Goal: Information Seeking & Learning: Learn about a topic

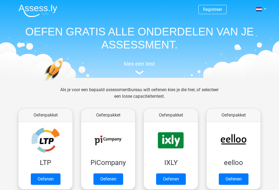
click at [110, 180] on link "Oefenen" at bounding box center [109, 179] width 30 height 11
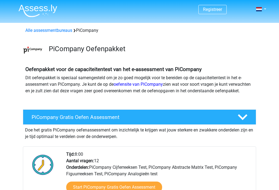
click at [264, 11] on link at bounding box center [259, 9] width 11 height 7
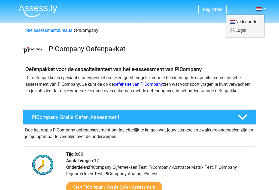
click at [265, 10] on link at bounding box center [259, 9] width 11 height 7
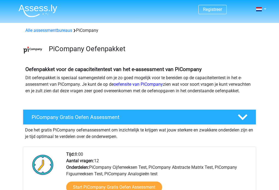
click at [265, 11] on link at bounding box center [259, 9] width 11 height 7
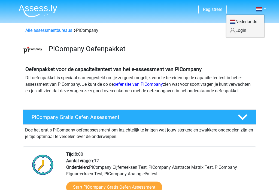
click at [249, 30] on link "Login" at bounding box center [246, 30] width 38 height 9
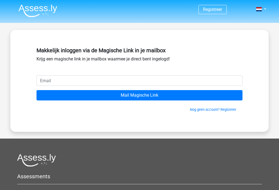
scroll to position [40, 0]
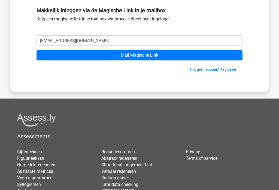
type input "alex7rasenberg@gmail.com"
click at [148, 59] on input "Mail Magische Link" at bounding box center [140, 55] width 206 height 10
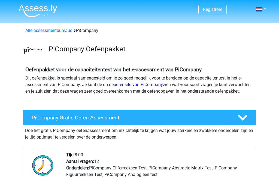
click at [265, 7] on link at bounding box center [259, 9] width 11 height 7
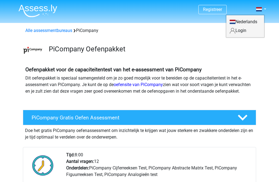
click at [245, 31] on link "Login" at bounding box center [246, 30] width 38 height 9
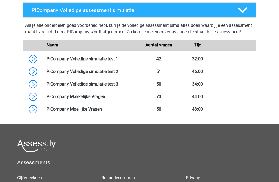
scroll to position [362, 0]
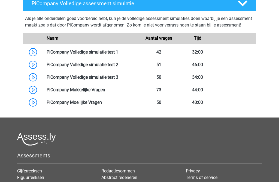
click at [118, 55] on link at bounding box center [118, 51] width 0 height 5
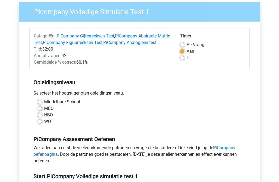
scroll to position [43, 0]
click at [44, 118] on label "HBO" at bounding box center [48, 115] width 9 height 7
click at [41, 117] on input "HBO" at bounding box center [40, 114] width 4 height 5
radio input "true"
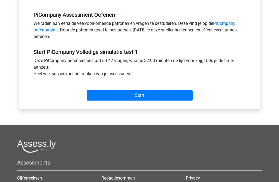
click at [180, 100] on input "Start" at bounding box center [140, 95] width 106 height 10
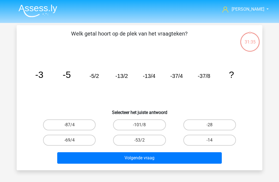
click at [150, 124] on label "-101/8" at bounding box center [139, 124] width 53 height 11
click at [143, 125] on input "-101/8" at bounding box center [142, 127] width 4 height 4
radio input "true"
click at [170, 163] on button "Volgende vraag" at bounding box center [139, 157] width 165 height 11
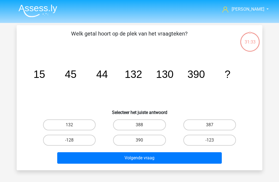
scroll to position [25, 0]
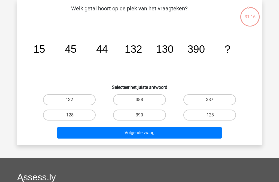
click at [149, 102] on label "388" at bounding box center [139, 99] width 53 height 11
click at [143, 102] on input "388" at bounding box center [142, 102] width 4 height 4
radio input "true"
click at [158, 136] on button "Volgende vraag" at bounding box center [139, 132] width 165 height 11
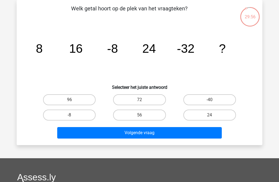
click at [153, 116] on label "56" at bounding box center [139, 114] width 53 height 11
click at [143, 116] on input "56" at bounding box center [142, 117] width 4 height 4
radio input "true"
click at [149, 102] on label "72" at bounding box center [139, 99] width 53 height 11
click at [143, 102] on input "72" at bounding box center [142, 102] width 4 height 4
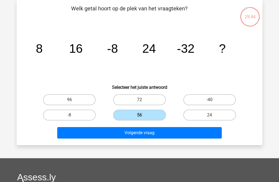
radio input "true"
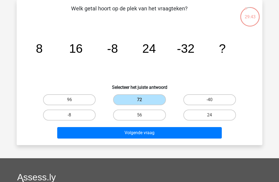
click at [161, 132] on button "Volgende vraag" at bounding box center [139, 132] width 165 height 11
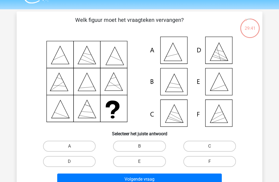
scroll to position [13, 0]
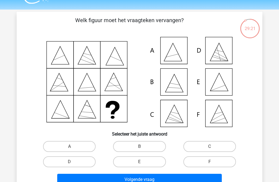
click at [157, 143] on label "B" at bounding box center [139, 146] width 53 height 11
click at [143, 146] on input "B" at bounding box center [142, 148] width 4 height 4
radio input "true"
click at [177, 181] on button "Volgende vraag" at bounding box center [139, 178] width 165 height 11
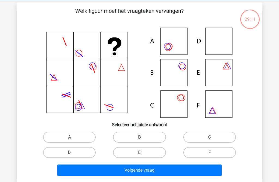
scroll to position [24, 0]
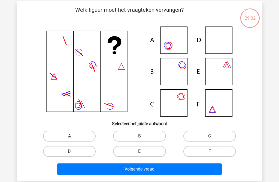
click at [224, 133] on label "C" at bounding box center [210, 135] width 53 height 11
click at [213, 136] on input "C" at bounding box center [212, 138] width 4 height 4
radio input "true"
click at [210, 167] on button "Volgende vraag" at bounding box center [139, 168] width 165 height 11
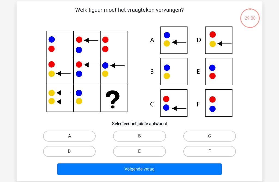
scroll to position [25, 0]
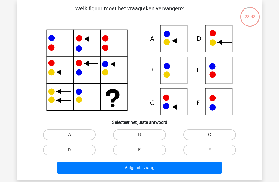
click at [218, 146] on label "F" at bounding box center [210, 149] width 53 height 11
click at [213, 150] on input "F" at bounding box center [212, 152] width 4 height 4
radio input "true"
click at [212, 165] on button "Volgende vraag" at bounding box center [139, 167] width 165 height 11
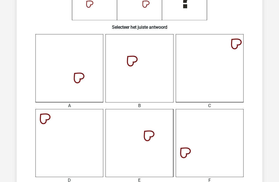
scroll to position [121, 0]
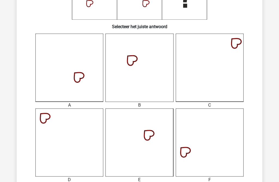
click at [162, 142] on icon at bounding box center [140, 142] width 68 height 68
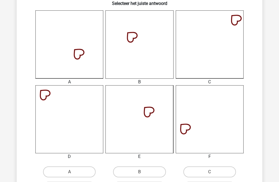
scroll to position [193, 0]
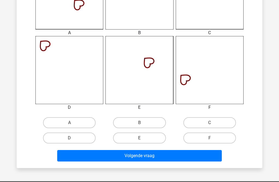
click at [164, 139] on label "E" at bounding box center [139, 137] width 53 height 11
click at [143, 139] on input "E" at bounding box center [142, 140] width 4 height 4
radio input "true"
click at [176, 156] on button "Volgende vraag" at bounding box center [139, 155] width 165 height 11
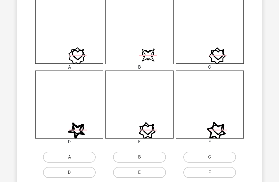
scroll to position [159, 0]
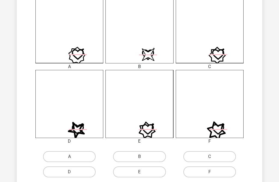
click at [65, 133] on icon at bounding box center [69, 104] width 68 height 68
click at [56, 172] on label "D" at bounding box center [69, 171] width 53 height 11
click at [70, 172] on input "D" at bounding box center [72, 174] width 4 height 4
radio input "true"
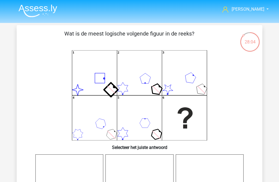
scroll to position [0, 0]
click at [36, 15] on img at bounding box center [38, 10] width 39 height 13
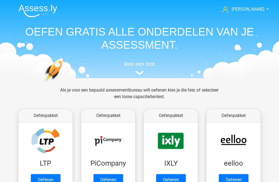
scroll to position [59, 0]
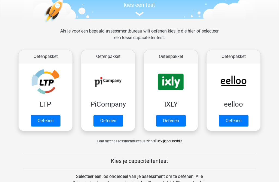
click at [104, 122] on link "Oefenen" at bounding box center [109, 120] width 30 height 11
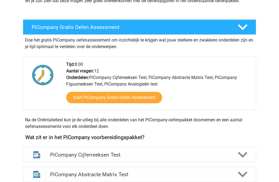
scroll to position [152, 0]
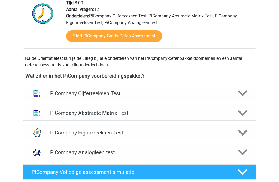
click at [247, 98] on icon at bounding box center [243, 93] width 10 height 10
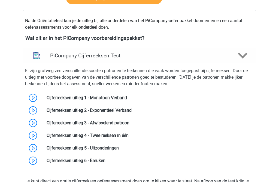
scroll to position [190, 0]
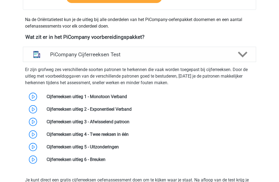
click at [246, 59] on icon at bounding box center [243, 55] width 10 height 10
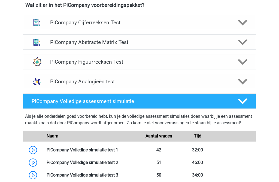
scroll to position [221, 0]
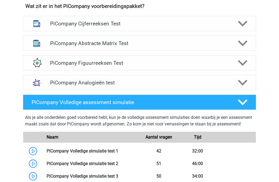
click at [247, 28] on icon at bounding box center [243, 24] width 10 height 10
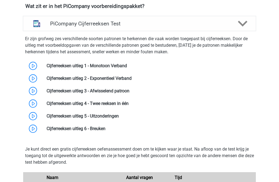
click at [127, 68] on link at bounding box center [127, 65] width 0 height 5
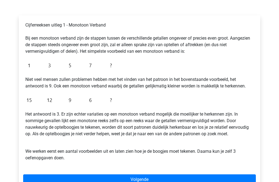
scroll to position [79, 0]
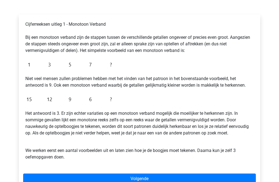
click at [181, 177] on link "Volgende" at bounding box center [139, 178] width 233 height 10
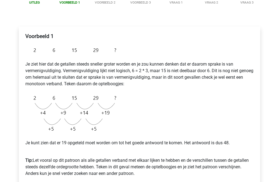
scroll to position [77, 0]
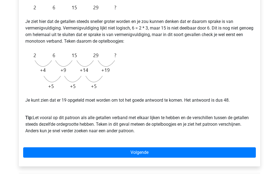
click at [235, 154] on link "Volgende" at bounding box center [139, 152] width 233 height 10
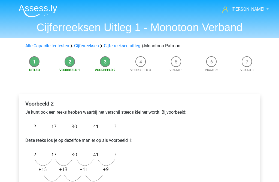
scroll to position [68, 0]
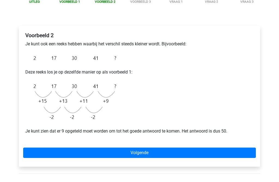
click at [213, 153] on link "Volgende" at bounding box center [139, 152] width 233 height 10
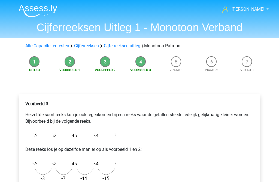
click at [30, 11] on img at bounding box center [38, 10] width 39 height 13
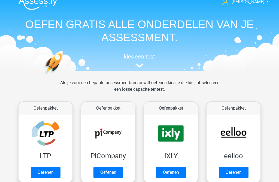
scroll to position [17, 0]
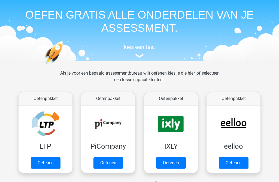
click at [102, 166] on link "Oefenen" at bounding box center [109, 162] width 30 height 11
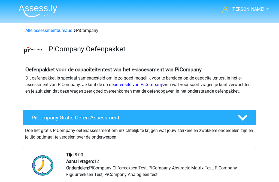
scroll to position [88, 0]
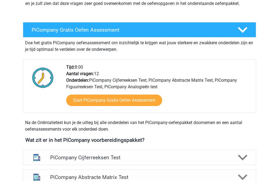
click at [79, 104] on link "Start PiCompany Gratis Oefen Assessment" at bounding box center [114, 99] width 96 height 11
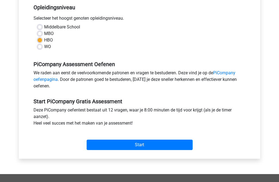
scroll to position [119, 0]
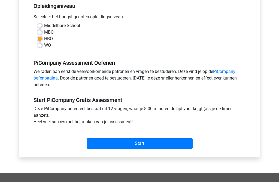
click at [119, 148] on input "Start" at bounding box center [140, 143] width 106 height 10
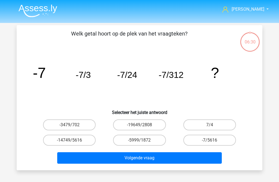
click at [223, 140] on label "-7/5616" at bounding box center [210, 139] width 53 height 11
click at [213, 140] on input "-7/5616" at bounding box center [212, 142] width 4 height 4
radio input "true"
click at [211, 160] on button "Volgende vraag" at bounding box center [139, 157] width 165 height 11
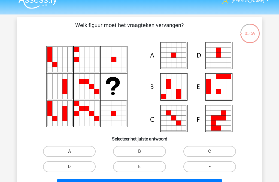
scroll to position [13, 0]
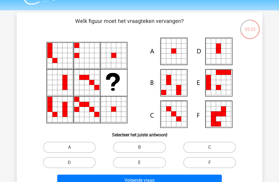
click at [215, 148] on label "C" at bounding box center [210, 147] width 53 height 11
click at [213, 148] on input "C" at bounding box center [212, 149] width 4 height 4
radio input "true"
click at [196, 181] on button "Volgende vraag" at bounding box center [139, 179] width 165 height 11
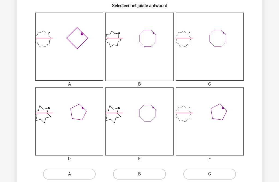
scroll to position [153, 0]
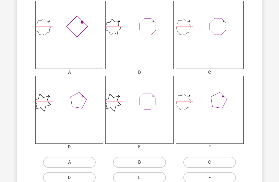
click at [224, 160] on label "C" at bounding box center [210, 162] width 53 height 11
click at [213, 162] on input "C" at bounding box center [212, 164] width 4 height 4
radio input "true"
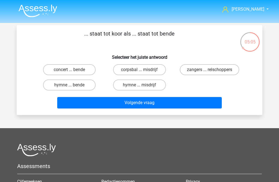
scroll to position [0, 0]
click at [79, 69] on label "concert ... bende" at bounding box center [69, 69] width 53 height 11
click at [73, 70] on input "concert ... bende" at bounding box center [72, 72] width 4 height 4
radio input "true"
click at [138, 103] on button "Volgende vraag" at bounding box center [139, 102] width 165 height 11
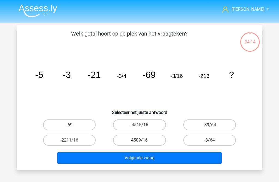
scroll to position [25, 0]
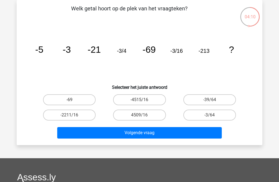
click at [218, 97] on label "-39/64" at bounding box center [210, 99] width 53 height 11
click at [213, 100] on input "-39/64" at bounding box center [212, 102] width 4 height 4
radio input "true"
click at [203, 137] on button "Volgende vraag" at bounding box center [139, 132] width 165 height 11
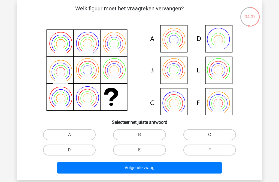
click at [153, 133] on label "B" at bounding box center [139, 134] width 53 height 11
click at [143, 134] on input "B" at bounding box center [142, 136] width 4 height 4
radio input "true"
click at [168, 173] on button "Volgende vraag" at bounding box center [139, 167] width 165 height 11
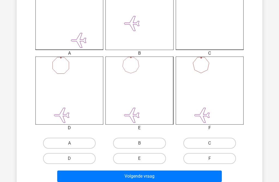
scroll to position [226, 0]
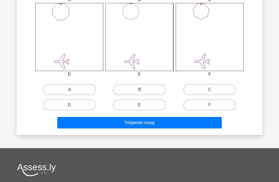
click at [167, 127] on button "Volgende vraag" at bounding box center [139, 122] width 165 height 11
click at [153, 104] on label "E" at bounding box center [139, 104] width 53 height 11
click at [143, 105] on input "E" at bounding box center [142, 107] width 4 height 4
radio input "true"
click at [139, 105] on label "E" at bounding box center [139, 104] width 53 height 11
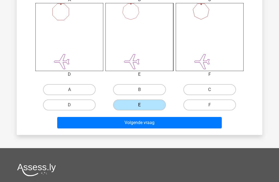
click at [140, 105] on input "E" at bounding box center [142, 107] width 4 height 4
click at [141, 127] on button "Volgende vraag" at bounding box center [139, 122] width 165 height 11
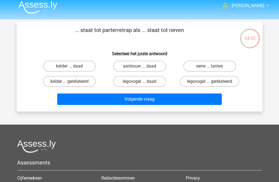
scroll to position [4, 0]
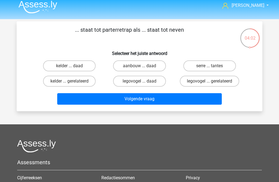
click at [157, 85] on label "legovogel ... daad" at bounding box center [139, 81] width 53 height 11
click at [143, 85] on input "legovogel ... daad" at bounding box center [142, 83] width 4 height 4
radio input "true"
click at [167, 102] on button "Volgende vraag" at bounding box center [139, 98] width 165 height 11
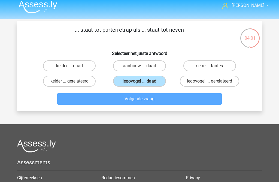
scroll to position [25, 0]
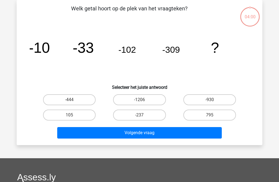
click at [154, 100] on label "-1206" at bounding box center [139, 99] width 53 height 11
click at [143, 100] on input "-1206" at bounding box center [142, 102] width 4 height 4
radio input "true"
click at [157, 134] on button "Volgende vraag" at bounding box center [139, 132] width 165 height 11
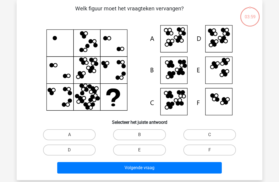
click at [154, 133] on label "B" at bounding box center [139, 134] width 53 height 11
click at [143, 134] on input "B" at bounding box center [142, 136] width 4 height 4
radio input "true"
click at [150, 169] on button "Volgende vraag" at bounding box center [139, 167] width 165 height 11
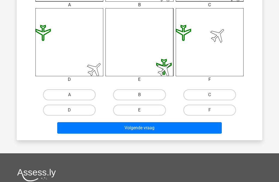
scroll to position [226, 0]
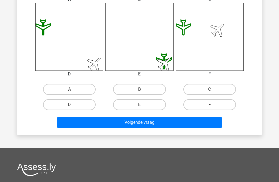
click at [193, 94] on label "C" at bounding box center [210, 89] width 53 height 11
click at [210, 93] on input "C" at bounding box center [212, 91] width 4 height 4
radio input "true"
click at [187, 126] on button "Volgende vraag" at bounding box center [139, 121] width 165 height 11
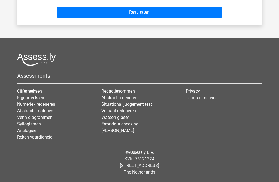
scroll to position [25, 0]
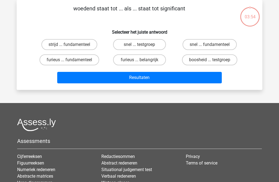
click at [220, 55] on label "boosheid ... testgroep" at bounding box center [209, 59] width 55 height 11
click at [213, 60] on input "boosheid ... testgroep" at bounding box center [212, 62] width 4 height 4
radio input "true"
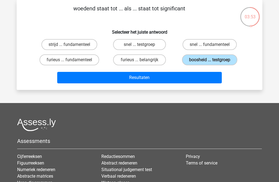
click at [196, 77] on button "Resultaten" at bounding box center [139, 77] width 165 height 11
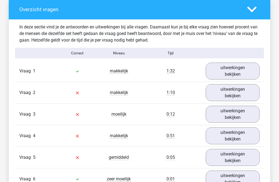
scroll to position [462, 0]
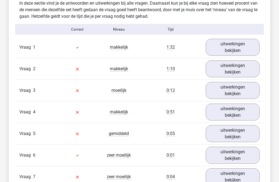
click at [232, 73] on link "uitwerkingen bekijken" at bounding box center [233, 68] width 54 height 17
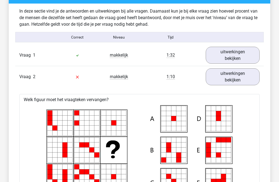
scroll to position [438, 0]
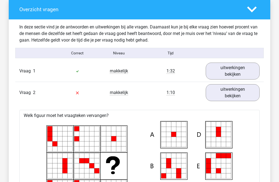
click at [247, 97] on link "uitwerkingen bekijken" at bounding box center [233, 92] width 54 height 17
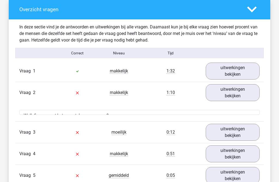
click at [249, 71] on link "uitwerkingen bekijken" at bounding box center [233, 70] width 54 height 17
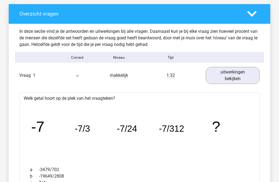
scroll to position [433, 0]
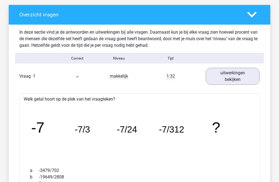
click at [254, 80] on link "uitwerkingen bekijken" at bounding box center [233, 76] width 54 height 17
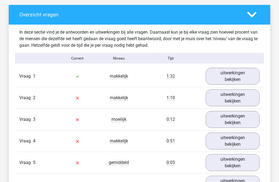
click at [248, 122] on link "uitwerkingen bekijken" at bounding box center [233, 119] width 54 height 17
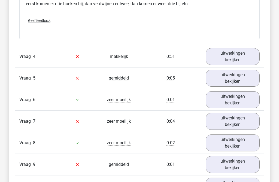
scroll to position [929, 0]
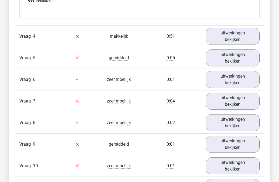
click at [251, 38] on link "uitwerkingen bekijken" at bounding box center [233, 36] width 54 height 17
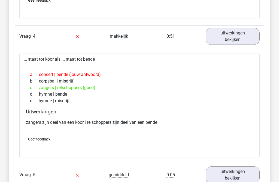
click at [253, 37] on link "uitwerkingen bekijken" at bounding box center [233, 36] width 54 height 17
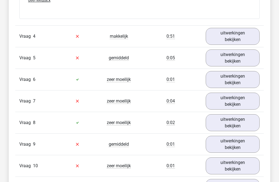
click at [251, 71] on link "uitwerkingen bekijken" at bounding box center [233, 79] width 54 height 17
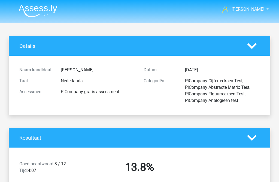
scroll to position [0, 0]
click at [33, 10] on img at bounding box center [38, 10] width 39 height 13
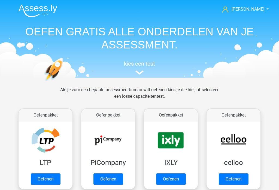
click at [112, 176] on link "Oefenen" at bounding box center [109, 179] width 30 height 11
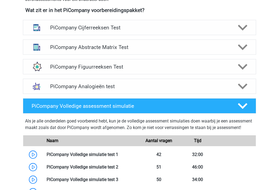
scroll to position [223, 0]
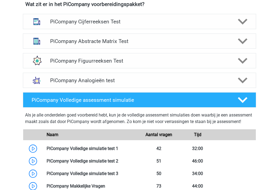
click at [242, 66] on icon at bounding box center [243, 61] width 10 height 10
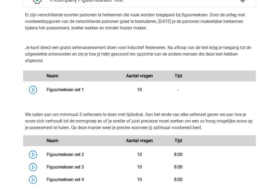
scroll to position [299, 0]
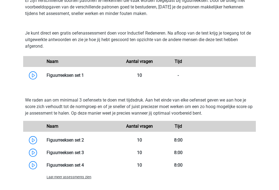
click at [84, 78] on link at bounding box center [84, 75] width 0 height 5
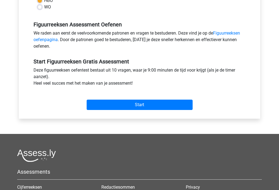
scroll to position [183, 0]
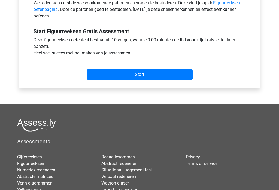
click at [152, 79] on input "Start" at bounding box center [140, 75] width 106 height 10
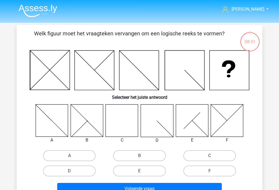
click at [118, 139] on div "C" at bounding box center [121, 140] width 41 height 7
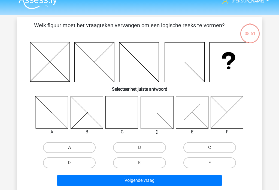
scroll to position [7, 0]
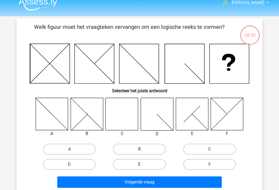
click at [213, 149] on label "C" at bounding box center [210, 149] width 53 height 11
click at [213, 149] on input "C" at bounding box center [212, 151] width 4 height 4
radio input "true"
click at [185, 188] on button "Volgende vraag" at bounding box center [139, 182] width 165 height 11
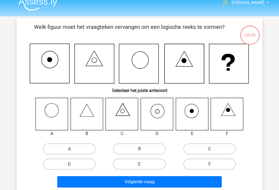
scroll to position [25, 0]
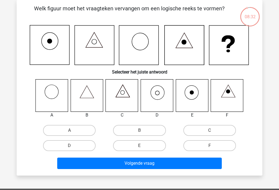
click at [91, 146] on label "D" at bounding box center [69, 145] width 53 height 11
click at [73, 146] on input "D" at bounding box center [72, 148] width 4 height 4
radio input "true"
click at [143, 167] on button "Volgende vraag" at bounding box center [139, 163] width 165 height 11
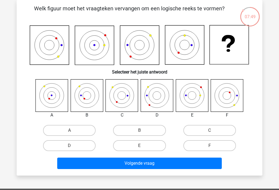
click at [133, 131] on label "B" at bounding box center [139, 130] width 53 height 11
click at [140, 131] on input "B" at bounding box center [142, 133] width 4 height 4
radio input "true"
click at [146, 169] on button "Volgende vraag" at bounding box center [139, 163] width 165 height 11
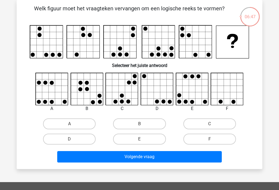
click at [82, 145] on label "D" at bounding box center [69, 139] width 53 height 11
click at [73, 143] on input "D" at bounding box center [72, 141] width 4 height 4
radio input "true"
click at [79, 125] on label "A" at bounding box center [69, 124] width 53 height 11
click at [73, 125] on input "A" at bounding box center [72, 126] width 4 height 4
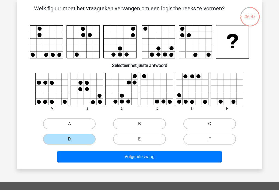
radio input "true"
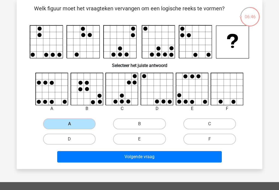
click at [134, 142] on label "E" at bounding box center [139, 139] width 53 height 11
click at [140, 142] on input "E" at bounding box center [142, 141] width 4 height 4
radio input "true"
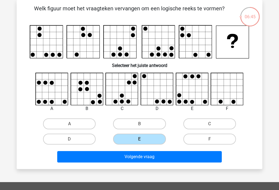
click at [196, 142] on label "F" at bounding box center [210, 139] width 53 height 11
click at [210, 142] on input "F" at bounding box center [212, 141] width 4 height 4
radio input "true"
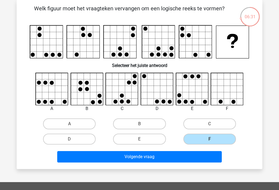
click at [135, 122] on label "B" at bounding box center [139, 124] width 53 height 11
click at [140, 124] on input "B" at bounding box center [142, 126] width 4 height 4
radio input "true"
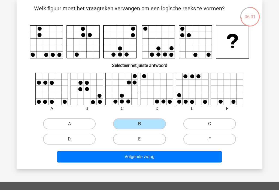
click at [129, 156] on button "Volgende vraag" at bounding box center [139, 156] width 165 height 11
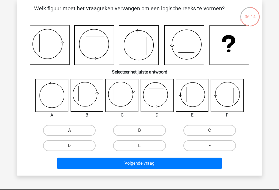
click at [203, 128] on label "C" at bounding box center [210, 130] width 53 height 11
click at [210, 131] on input "C" at bounding box center [212, 133] width 4 height 4
radio input "true"
click at [138, 166] on button "Volgende vraag" at bounding box center [139, 163] width 165 height 11
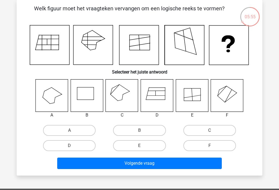
click at [204, 128] on label "C" at bounding box center [210, 130] width 53 height 11
click at [210, 131] on input "C" at bounding box center [212, 133] width 4 height 4
radio input "true"
click at [144, 166] on button "Volgende vraag" at bounding box center [139, 163] width 165 height 11
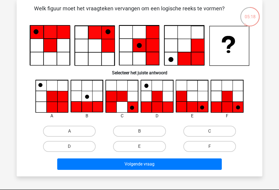
click at [205, 136] on label "C" at bounding box center [210, 131] width 53 height 11
click at [210, 135] on input "C" at bounding box center [212, 133] width 4 height 4
radio input "true"
click at [168, 167] on button "Volgende vraag" at bounding box center [139, 164] width 165 height 11
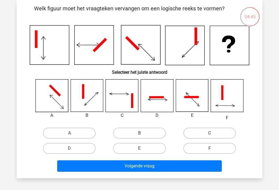
click at [62, 154] on label "D" at bounding box center [69, 148] width 53 height 11
click at [70, 152] on input "D" at bounding box center [72, 151] width 4 height 4
radio input "true"
click at [105, 165] on button "Volgende vraag" at bounding box center [139, 166] width 165 height 11
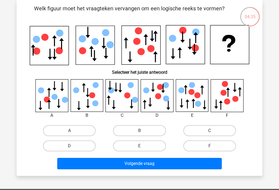
click at [228, 140] on div "F" at bounding box center [210, 146] width 70 height 15
click at [216, 152] on label "F" at bounding box center [210, 146] width 53 height 11
click at [213, 150] on input "F" at bounding box center [212, 148] width 4 height 4
radio input "true"
click at [83, 134] on label "A" at bounding box center [69, 130] width 53 height 11
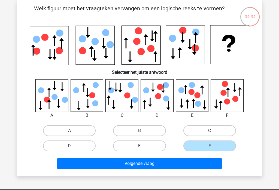
click at [73, 134] on input "A" at bounding box center [72, 133] width 4 height 4
radio input "true"
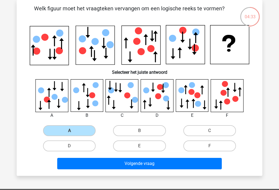
click at [121, 168] on button "Volgende vraag" at bounding box center [139, 163] width 165 height 11
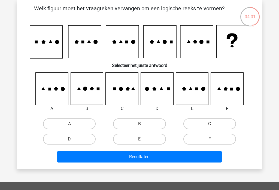
click at [154, 144] on label "E" at bounding box center [139, 139] width 53 height 11
click at [143, 143] on input "E" at bounding box center [142, 141] width 4 height 4
radio input "true"
click at [154, 159] on button "Resultaten" at bounding box center [139, 156] width 165 height 11
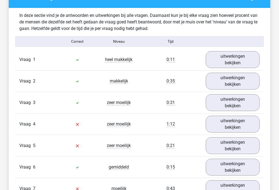
scroll to position [329, 0]
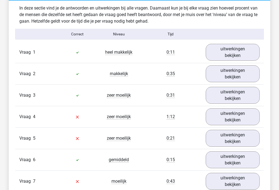
click at [236, 118] on link "uitwerkingen bekijken" at bounding box center [233, 117] width 54 height 17
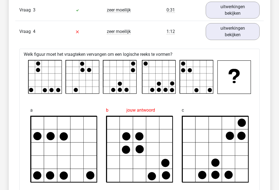
scroll to position [366, 0]
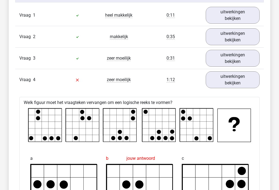
click at [243, 81] on link "uitwerkingen bekijken" at bounding box center [233, 79] width 54 height 17
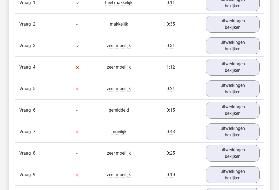
scroll to position [381, 0]
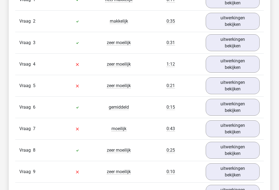
click at [241, 86] on link "uitwerkingen bekijken" at bounding box center [233, 85] width 54 height 17
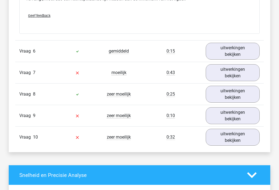
scroll to position [781, 0]
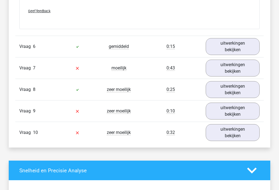
click at [241, 72] on link "uitwerkingen bekijken" at bounding box center [233, 68] width 54 height 17
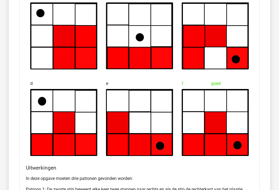
scroll to position [938, 0]
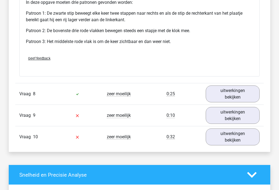
click at [248, 115] on link "uitwerkingen bekijken" at bounding box center [233, 115] width 54 height 17
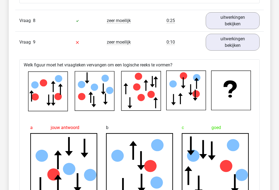
scroll to position [1191, 0]
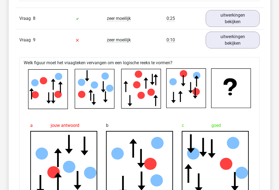
click at [248, 15] on link "uitwerkingen bekijken" at bounding box center [233, 18] width 54 height 17
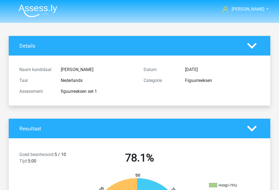
scroll to position [0, 0]
click at [38, 17] on img at bounding box center [38, 10] width 39 height 13
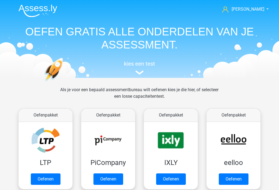
click at [118, 175] on link "Oefenen" at bounding box center [109, 179] width 30 height 11
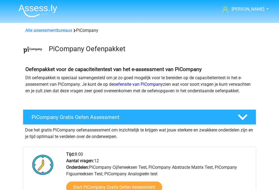
scroll to position [165, 0]
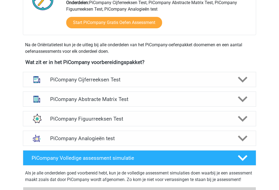
click at [217, 102] on h4 "PiCompany Abstracte Matrix Test" at bounding box center [139, 99] width 179 height 6
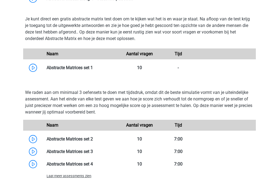
click at [93, 70] on link at bounding box center [93, 67] width 0 height 5
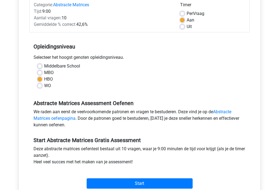
scroll to position [79, 0]
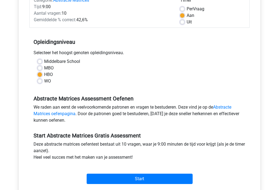
click at [157, 182] on input "Start" at bounding box center [140, 179] width 106 height 10
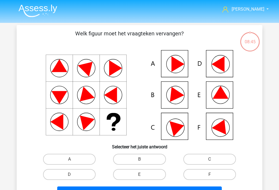
click at [226, 104] on icon at bounding box center [140, 95] width 220 height 90
